Goal: Transaction & Acquisition: Subscribe to service/newsletter

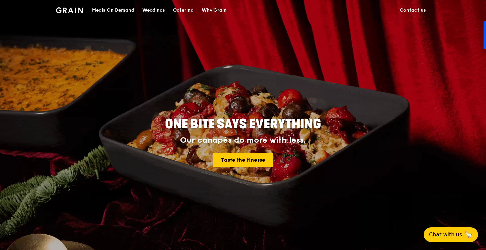
click at [81, 8] on img at bounding box center [69, 10] width 27 height 6
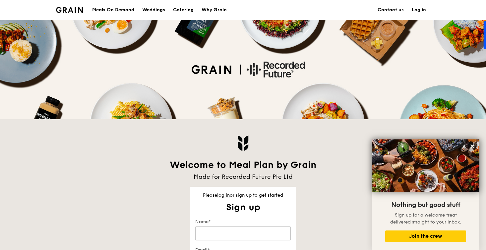
click at [414, 6] on link "Log in" at bounding box center [418, 10] width 22 height 20
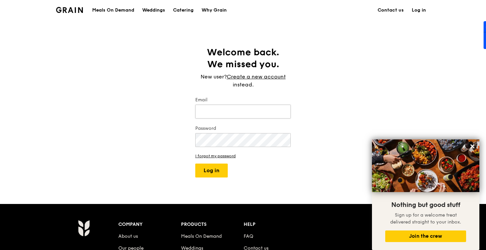
click at [200, 114] on input "Email" at bounding box center [242, 112] width 95 height 14
type input "[EMAIL_ADDRESS][DOMAIN_NAME]"
click at [215, 170] on button "Log in" at bounding box center [211, 171] width 32 height 14
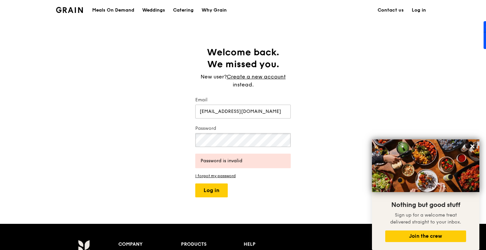
click at [195, 184] on button "Log in" at bounding box center [211, 191] width 32 height 14
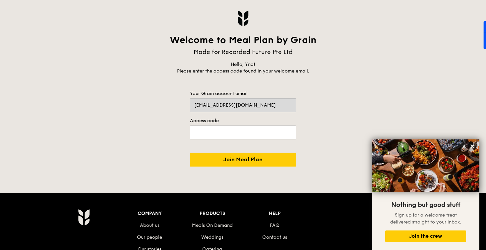
scroll to position [127, 0]
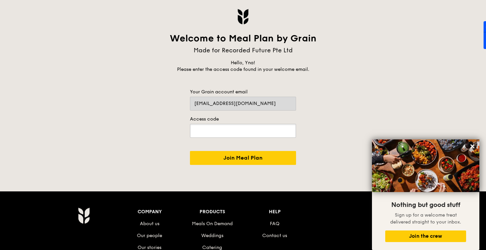
click at [241, 129] on input "text" at bounding box center [243, 131] width 106 height 14
type input "JWLY24"
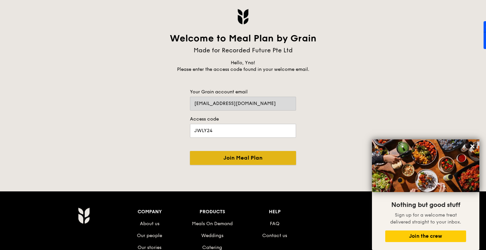
click at [229, 160] on input "Join Meal Plan" at bounding box center [243, 158] width 106 height 14
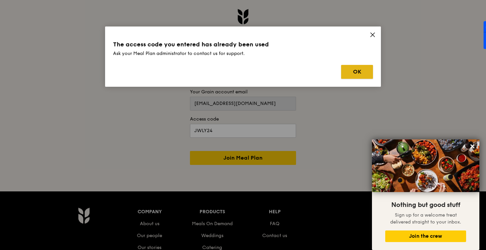
click at [347, 75] on button "OK" at bounding box center [357, 72] width 32 height 14
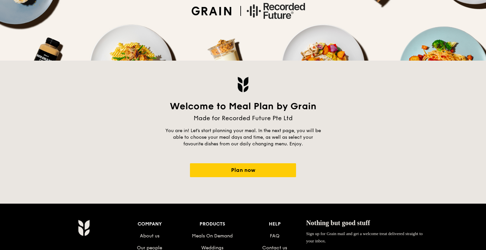
scroll to position [63, 0]
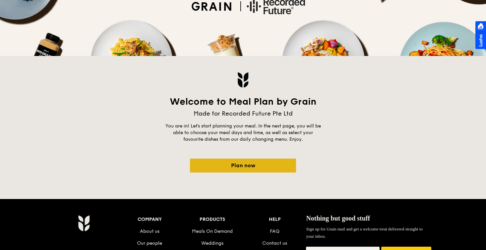
click at [261, 164] on link "Plan now" at bounding box center [243, 166] width 106 height 14
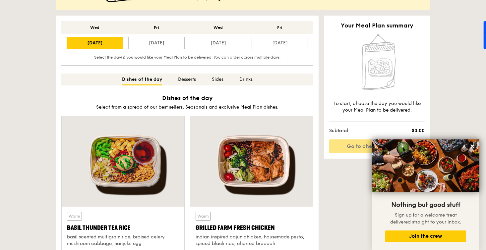
scroll to position [189, 0]
